Goal: Task Accomplishment & Management: Manage account settings

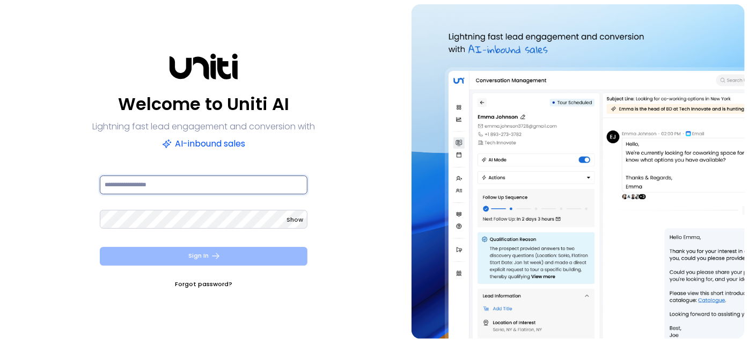
type input "**********"
click at [257, 252] on button "Sign In" at bounding box center [204, 256] width 208 height 19
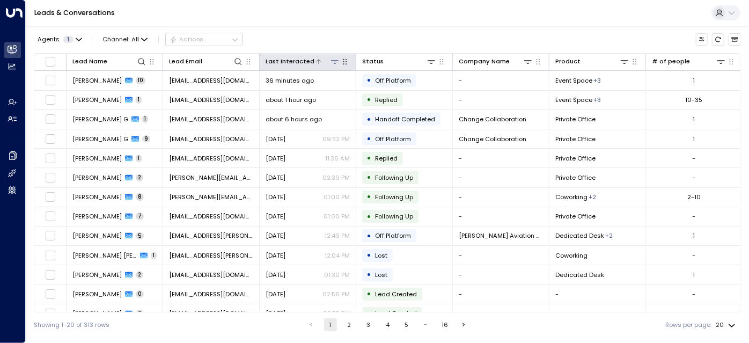
click at [298, 65] on div "Last Interacted" at bounding box center [290, 61] width 49 height 10
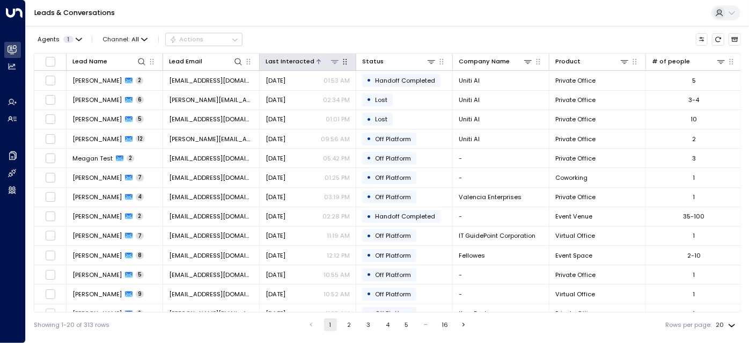
click at [298, 65] on div "Last Interacted" at bounding box center [290, 61] width 49 height 10
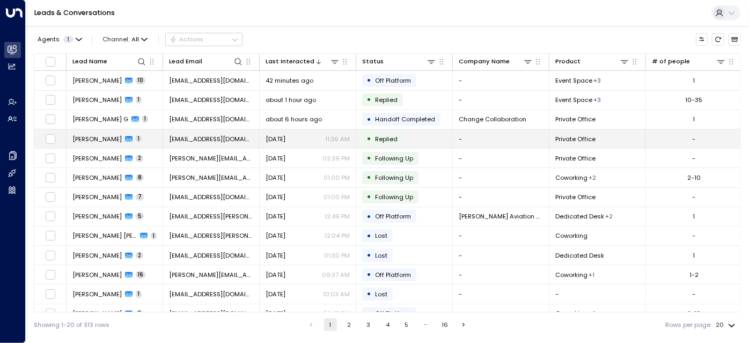
click at [145, 142] on td "[PERSON_NAME] 1" at bounding box center [115, 138] width 97 height 19
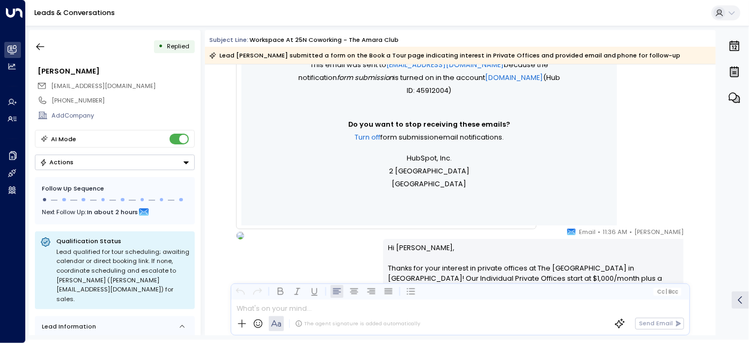
scroll to position [574, 0]
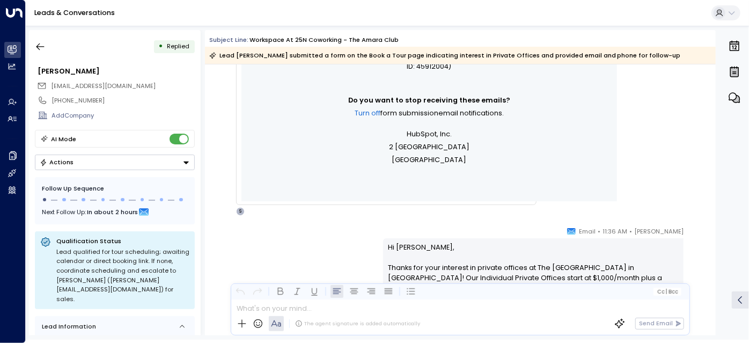
click at [157, 161] on button "Actions" at bounding box center [115, 163] width 160 height 16
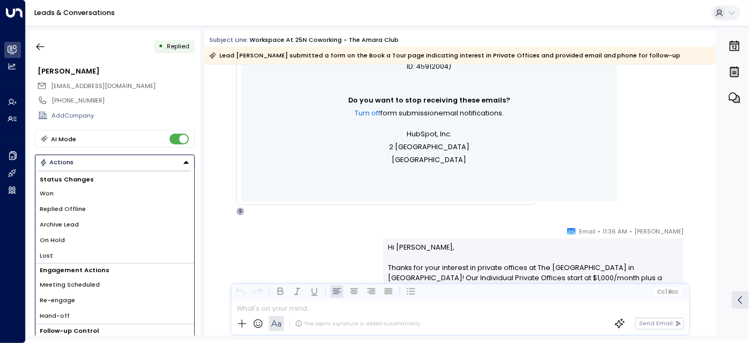
click at [86, 249] on li "Lost" at bounding box center [114, 256] width 159 height 16
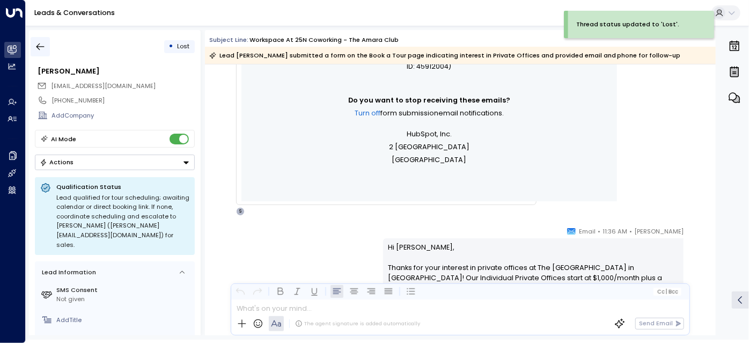
click at [43, 48] on icon "button" at bounding box center [40, 46] width 11 height 11
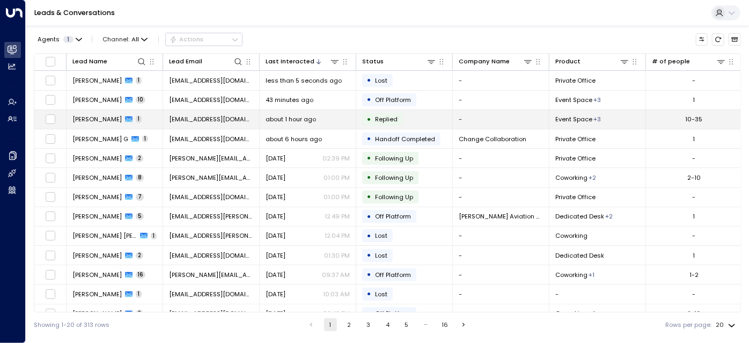
click at [310, 122] on span "about 1 hour ago" at bounding box center [291, 119] width 50 height 9
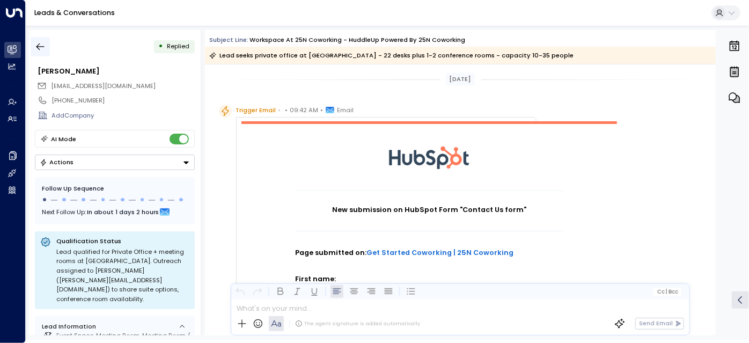
click at [44, 49] on icon "button" at bounding box center [40, 46] width 11 height 11
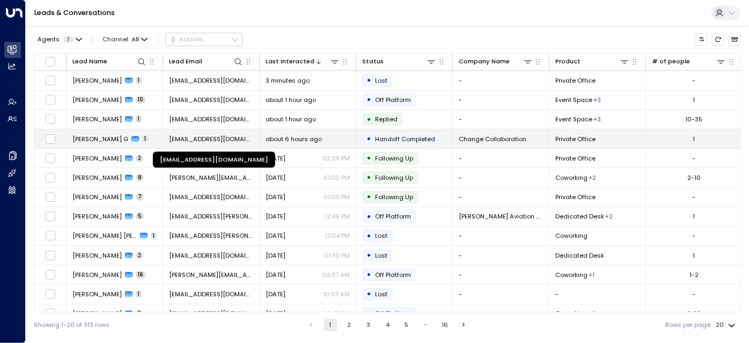
click at [237, 135] on span "[EMAIL_ADDRESS][DOMAIN_NAME]" at bounding box center [211, 139] width 84 height 9
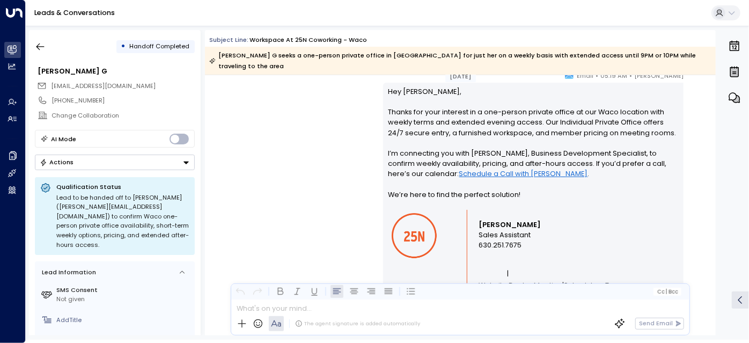
scroll to position [761, 0]
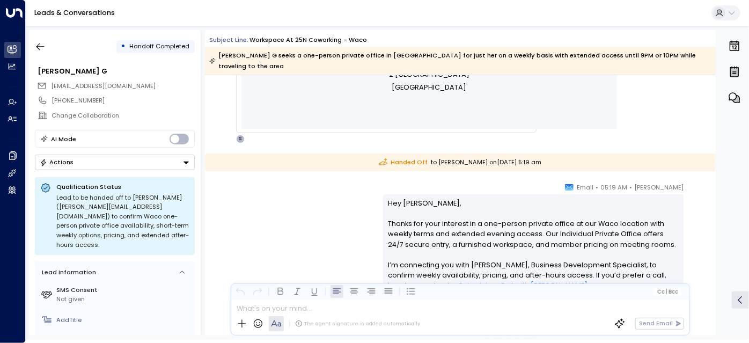
drag, startPoint x: 51, startPoint y: 85, endPoint x: 148, endPoint y: 85, distance: 97.1
click at [148, 85] on span "[EMAIL_ADDRESS][DOMAIN_NAME]" at bounding box center [103, 86] width 105 height 9
drag, startPoint x: 151, startPoint y: 85, endPoint x: 47, endPoint y: 85, distance: 104.1
click at [47, 85] on div "[EMAIL_ADDRESS][DOMAIN_NAME]" at bounding box center [116, 86] width 158 height 14
copy span "[EMAIL_ADDRESS][DOMAIN_NAME]"
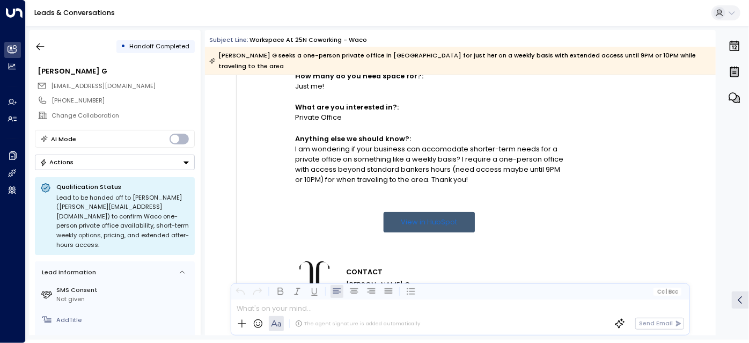
scroll to position [273, 0]
